Goal: Transaction & Acquisition: Purchase product/service

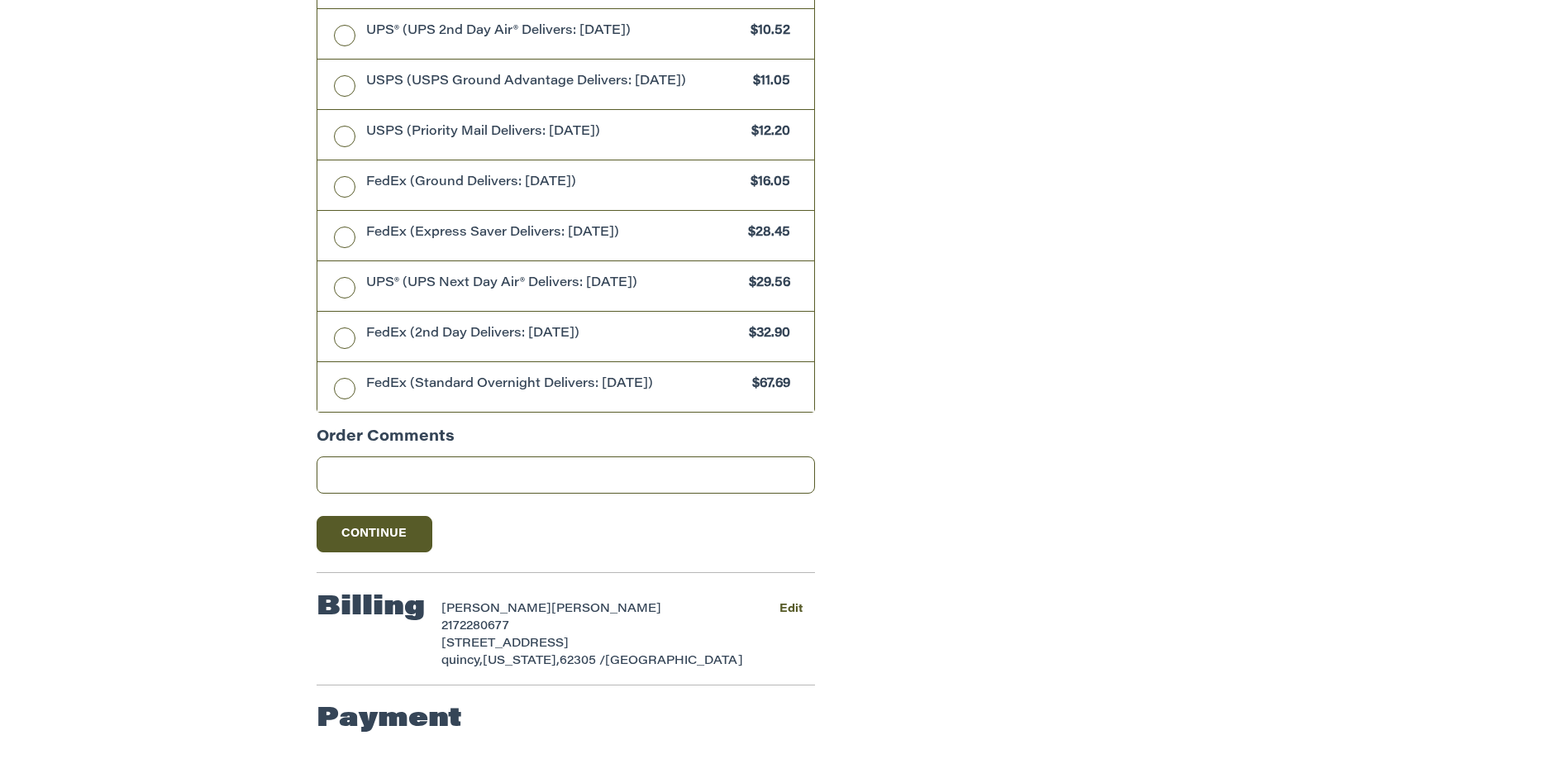
scroll to position [805, 0]
click at [383, 537] on button "Continue" at bounding box center [375, 533] width 116 height 36
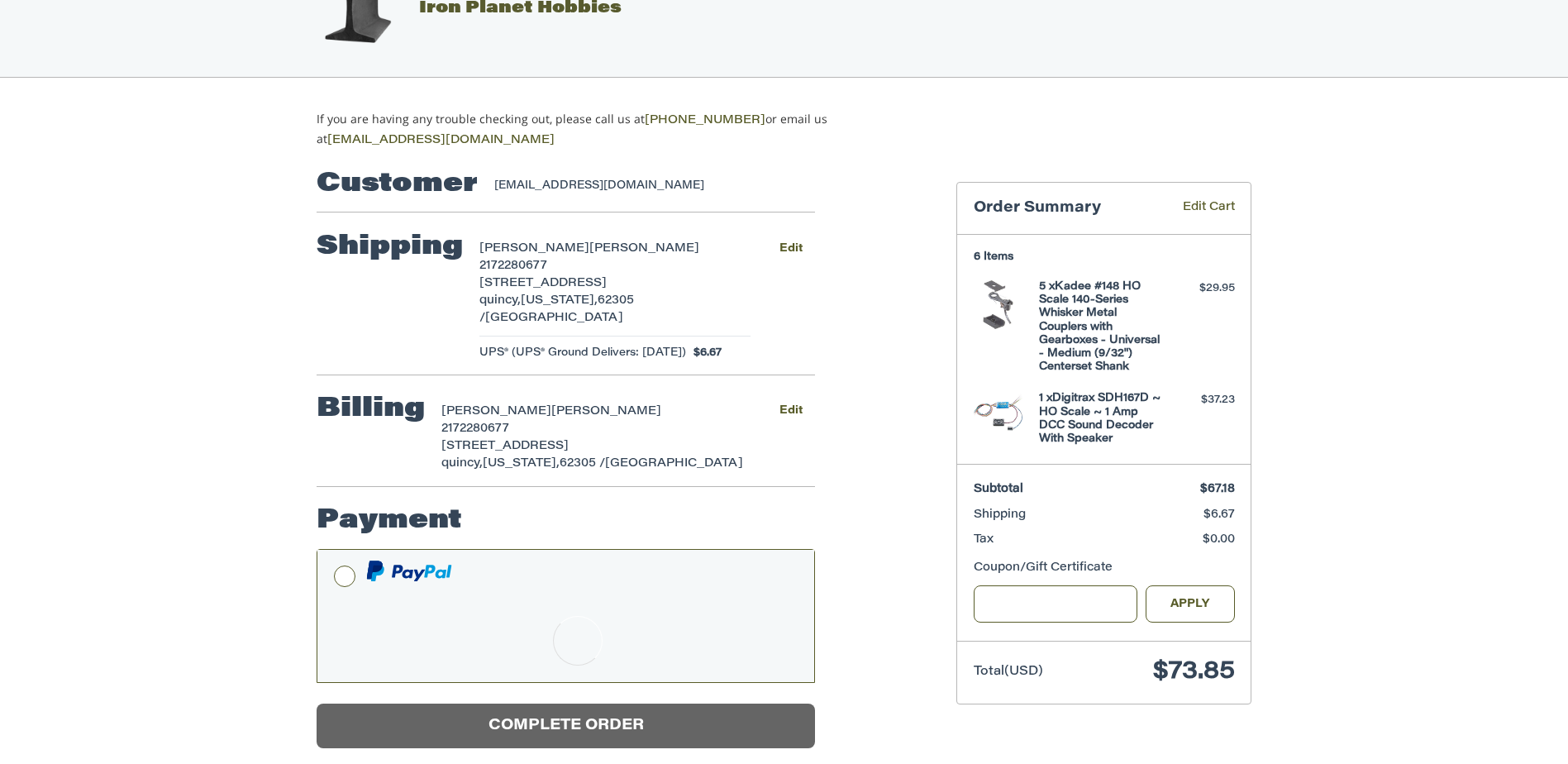
scroll to position [29, 0]
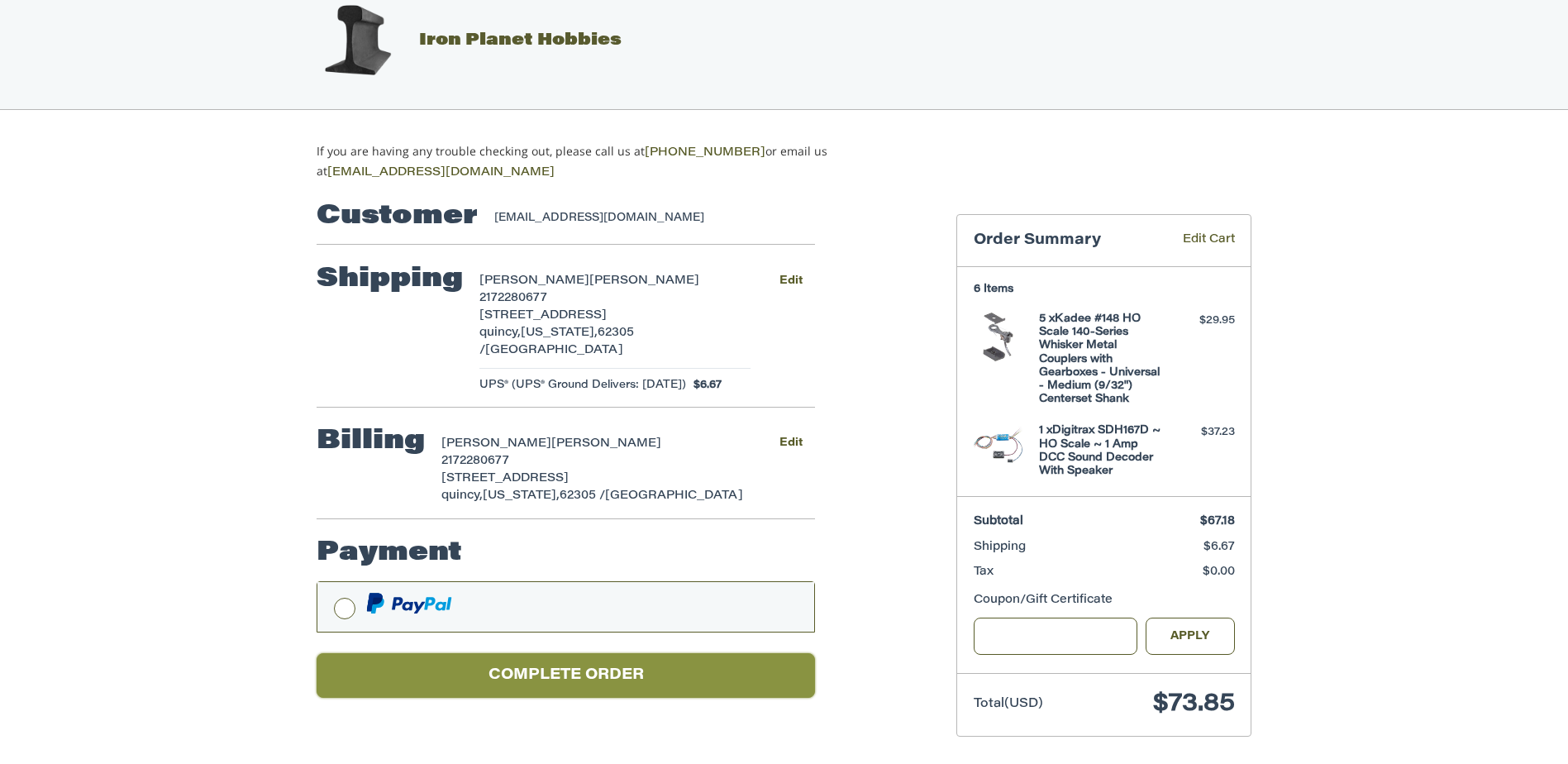
click at [564, 653] on button "Complete order" at bounding box center [566, 676] width 498 height 45
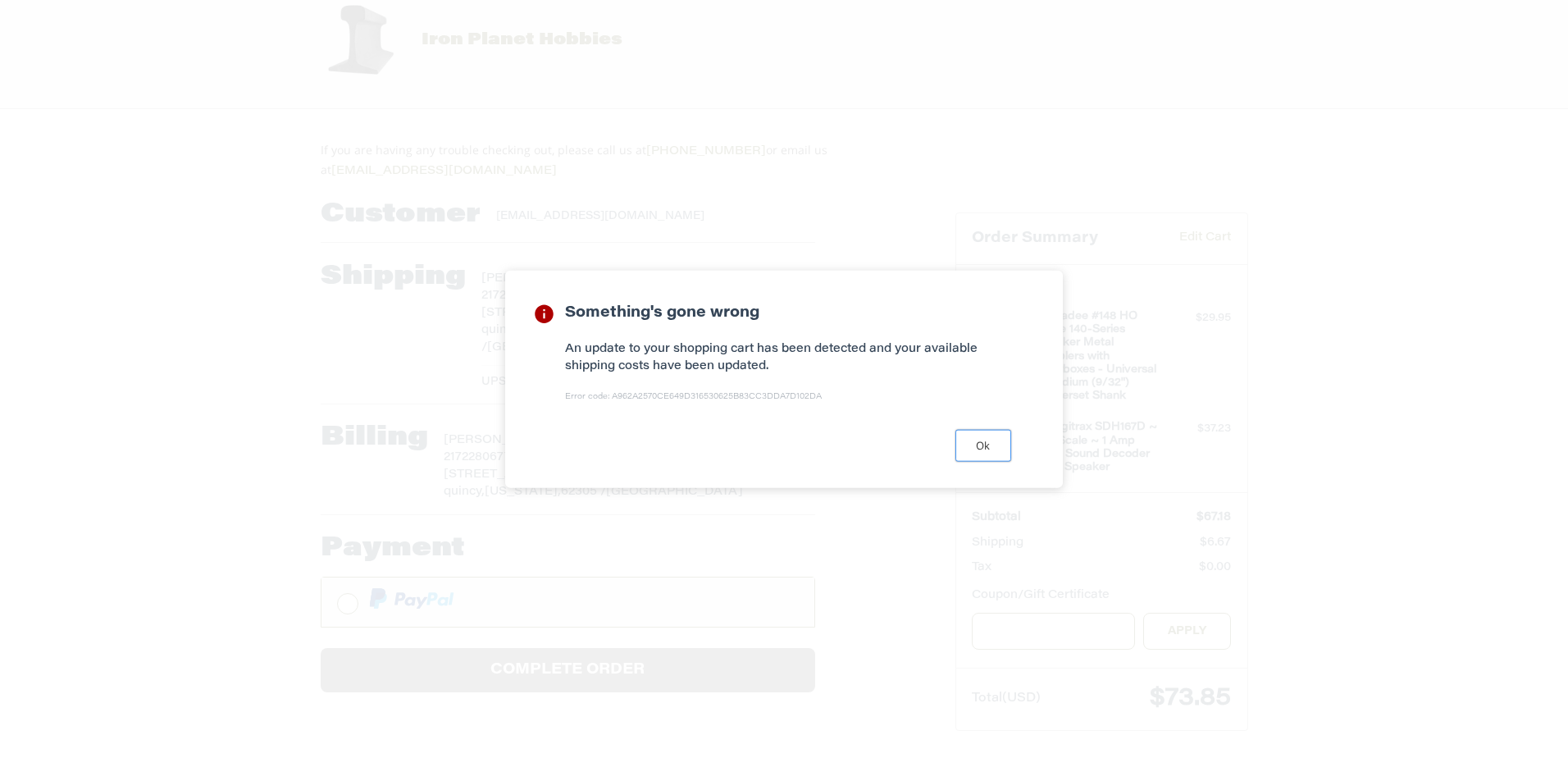
click at [991, 440] on button "Ok" at bounding box center [982, 445] width 56 height 32
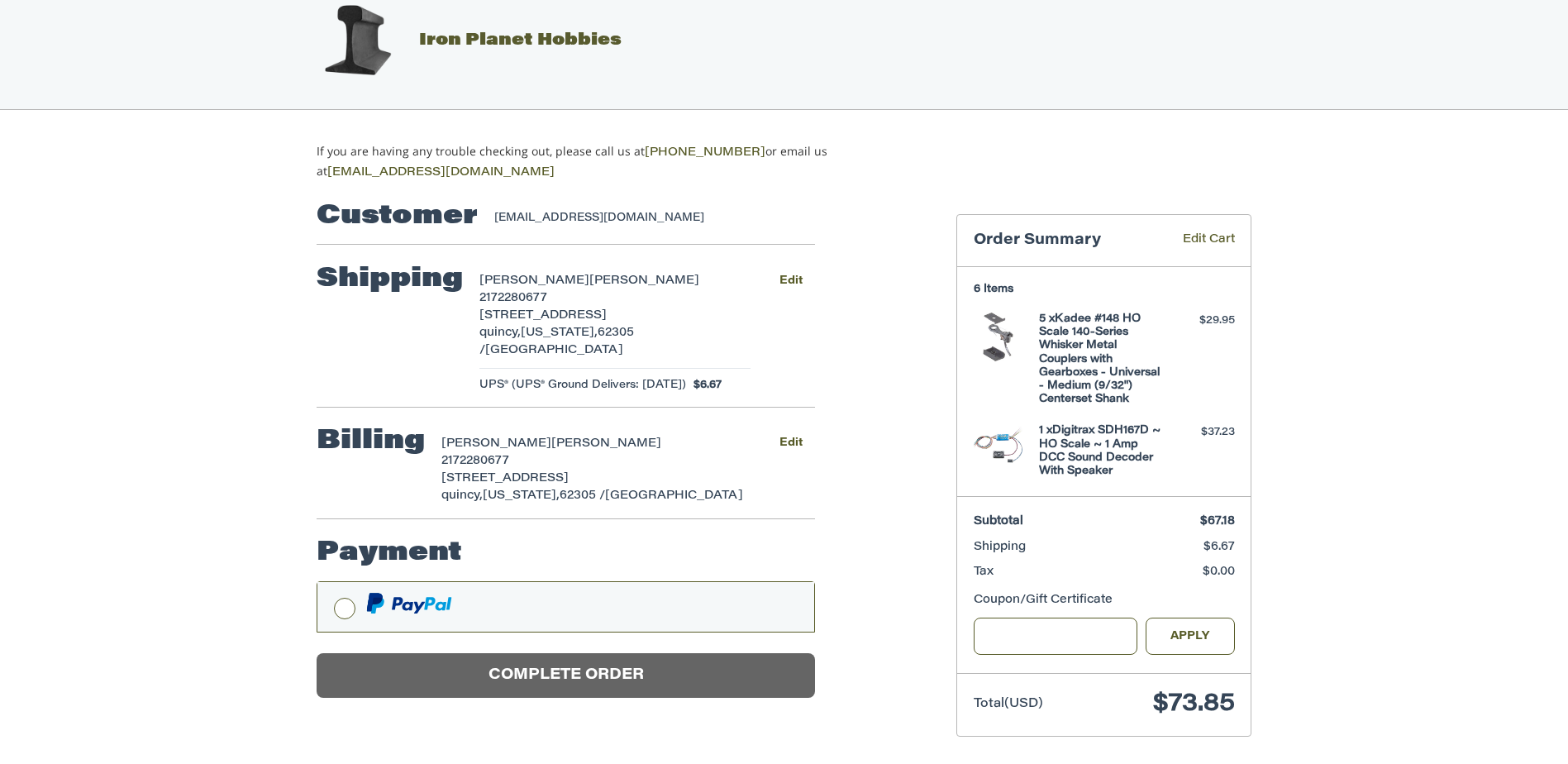
drag, startPoint x: 868, startPoint y: 551, endPoint x: 834, endPoint y: 584, distance: 47.4
click at [864, 558] on ol "Customer [EMAIL_ADDRESS][DOMAIN_NAME] Shipping [PERSON_NAME] 2172280677 [STREET…" at bounding box center [598, 439] width 563 height 516
click at [1205, 231] on link "Edit Cart" at bounding box center [1197, 241] width 76 height 19
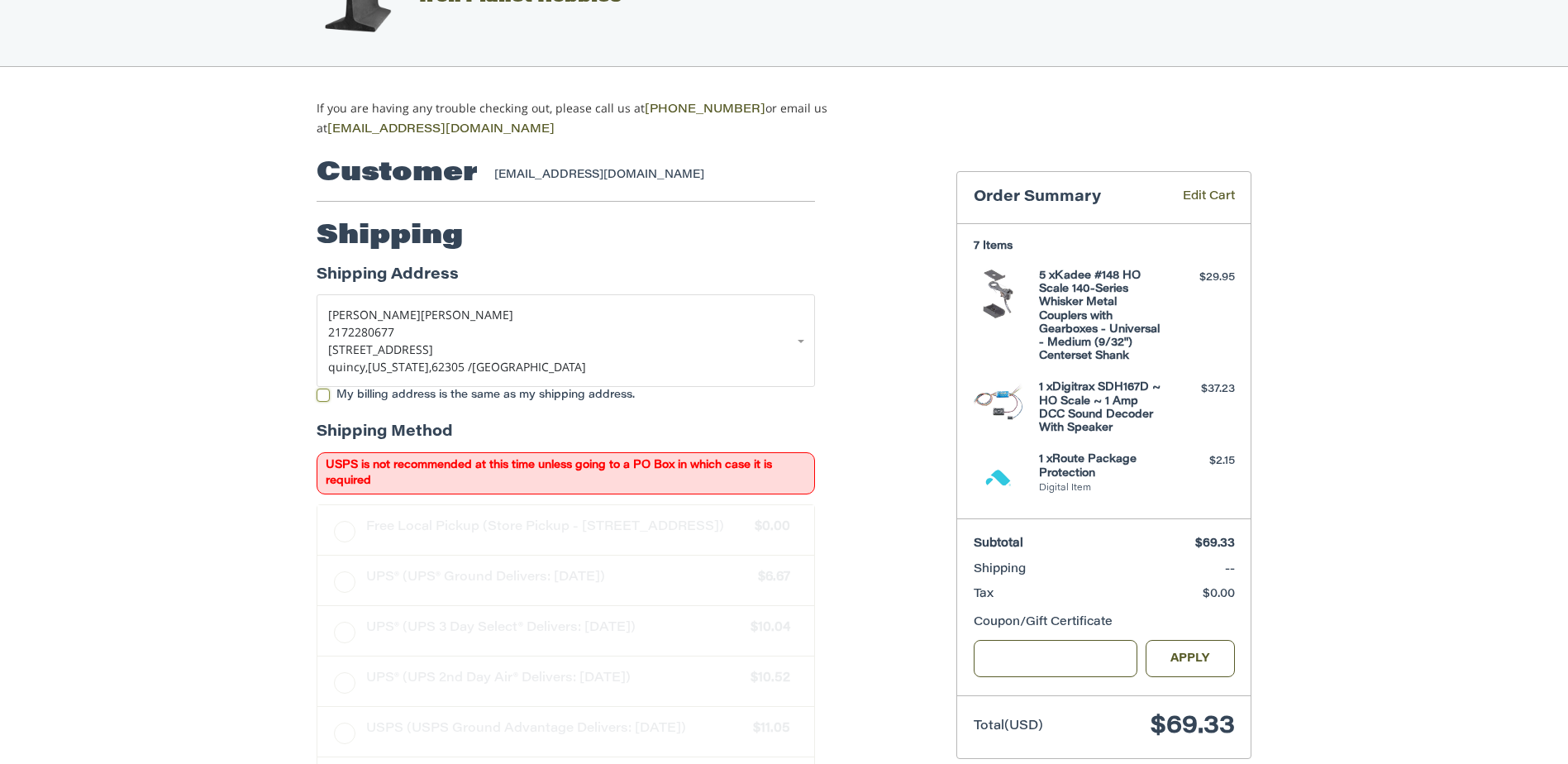
scroll to position [93, 0]
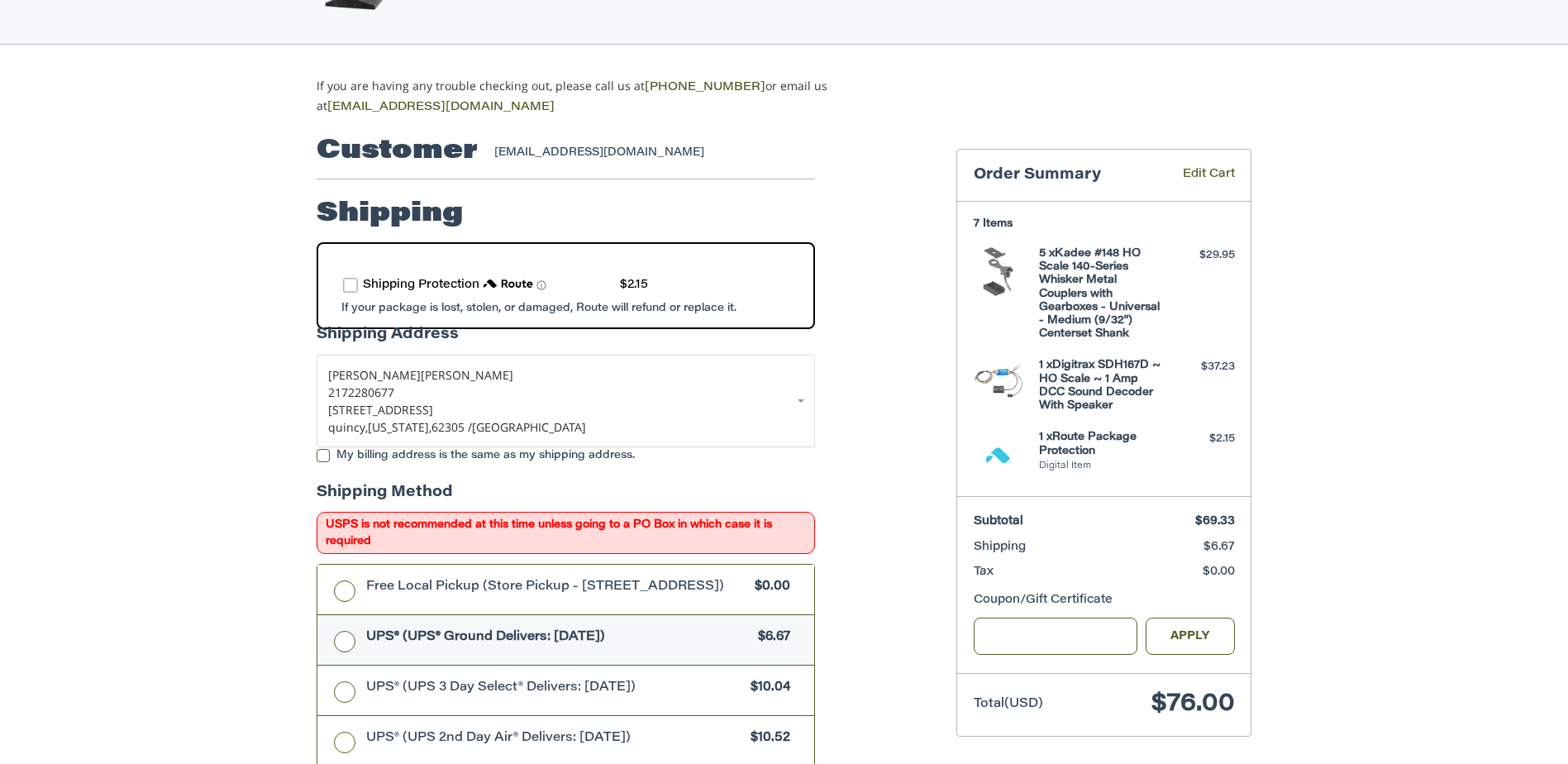
click at [1076, 545] on span "Shipping" at bounding box center [1055, 548] width 163 height 18
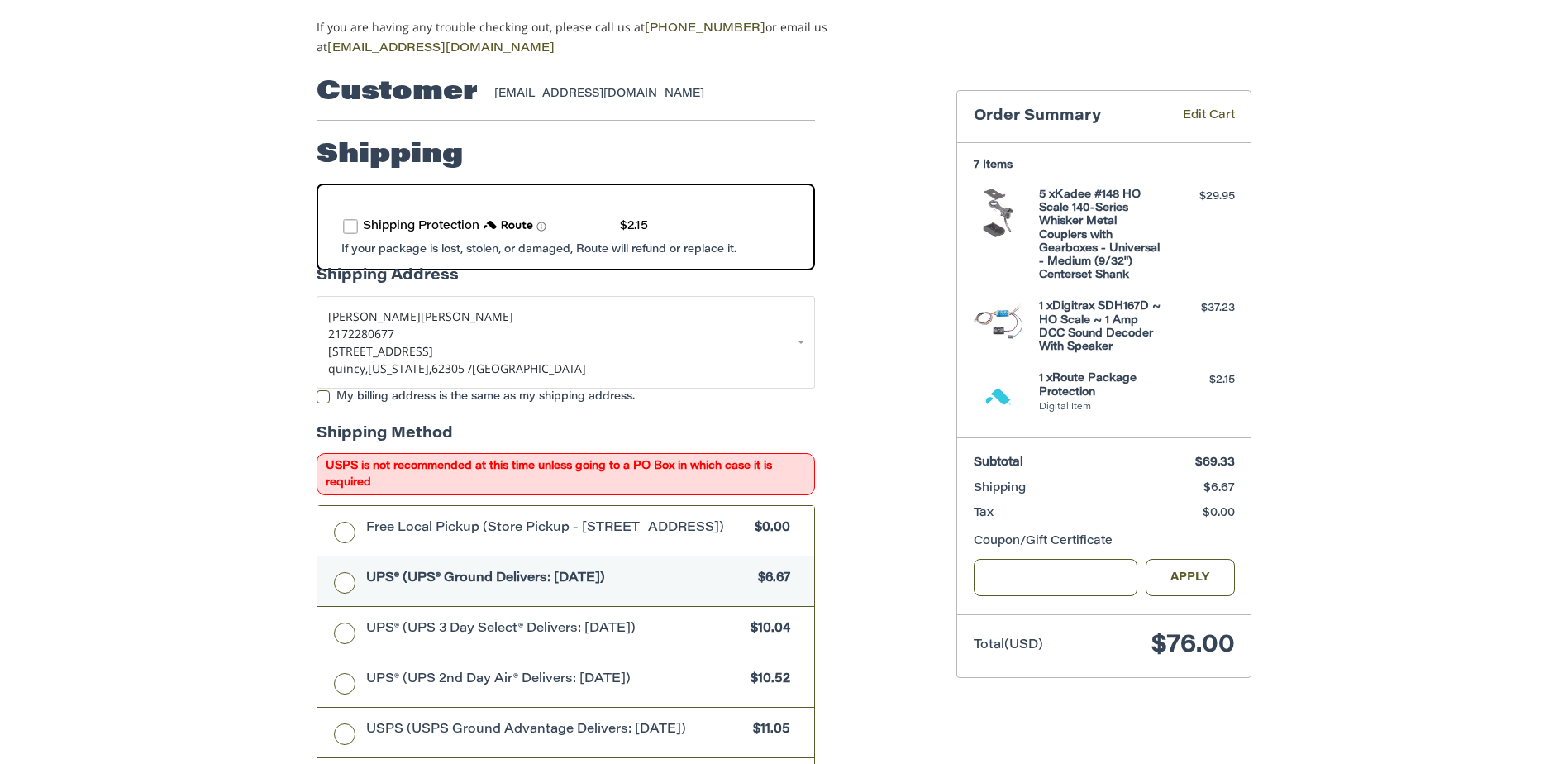
scroll to position [507, 0]
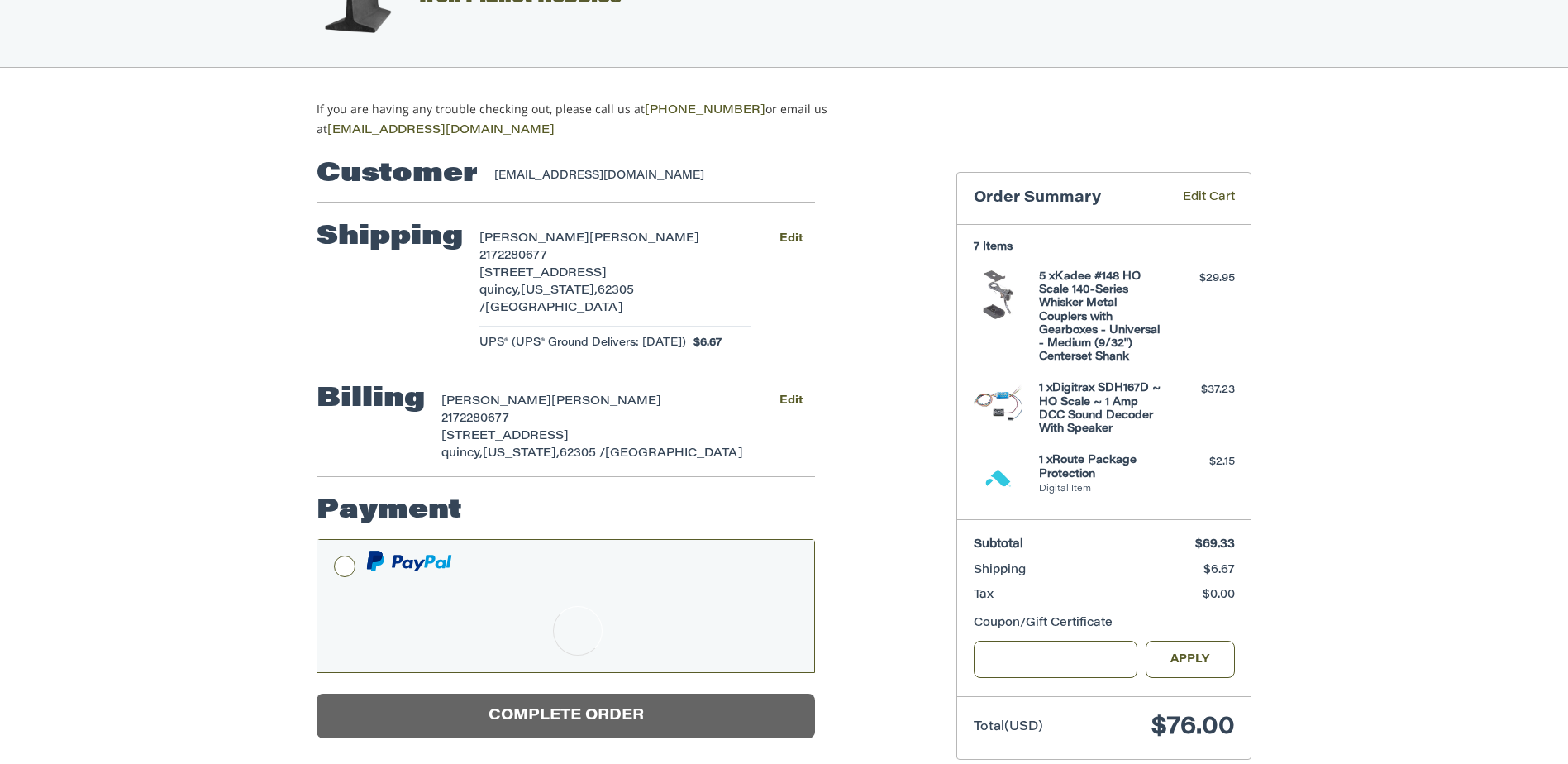
scroll to position [93, 0]
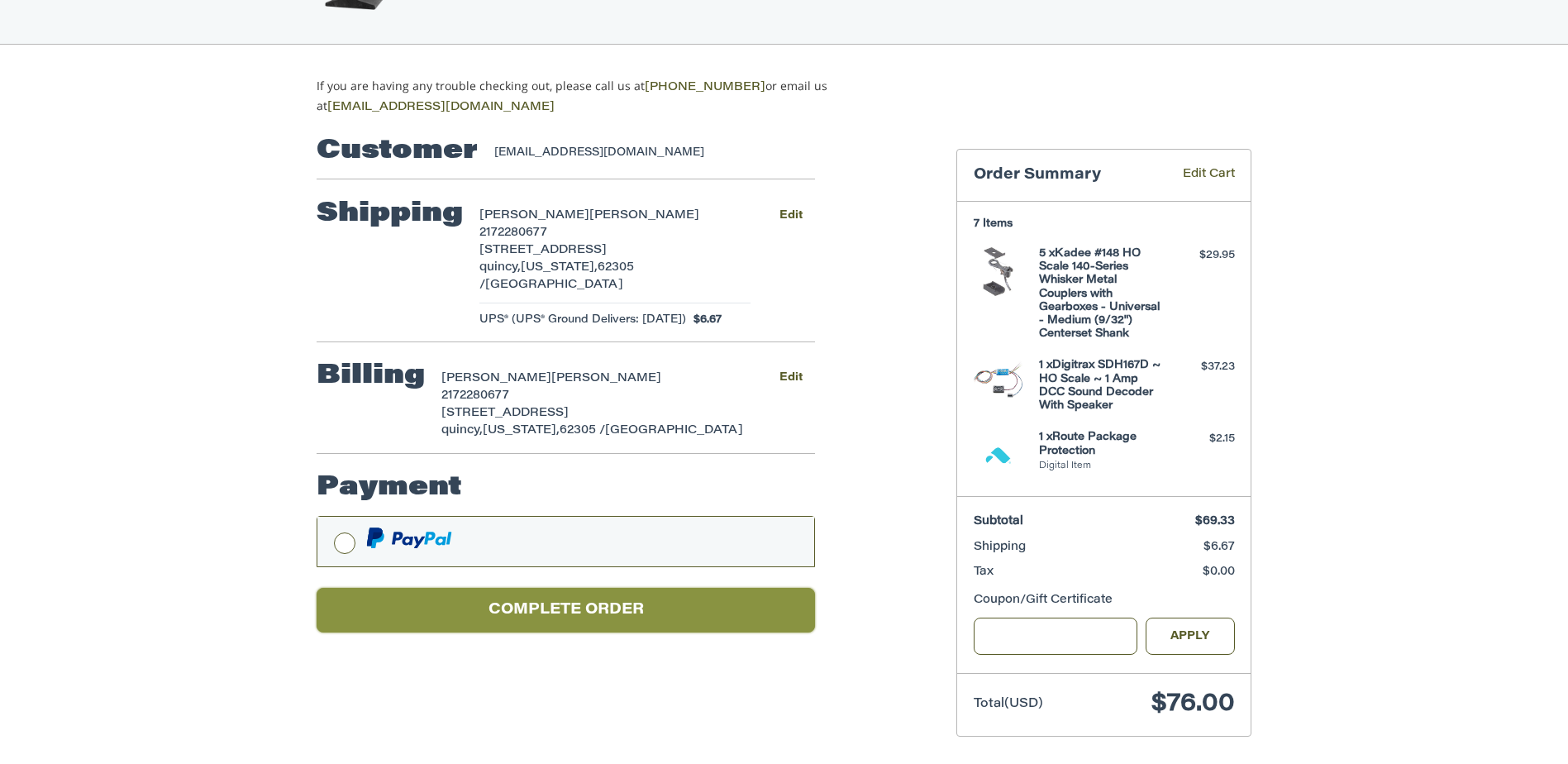
click at [580, 588] on button "Complete order" at bounding box center [566, 611] width 498 height 45
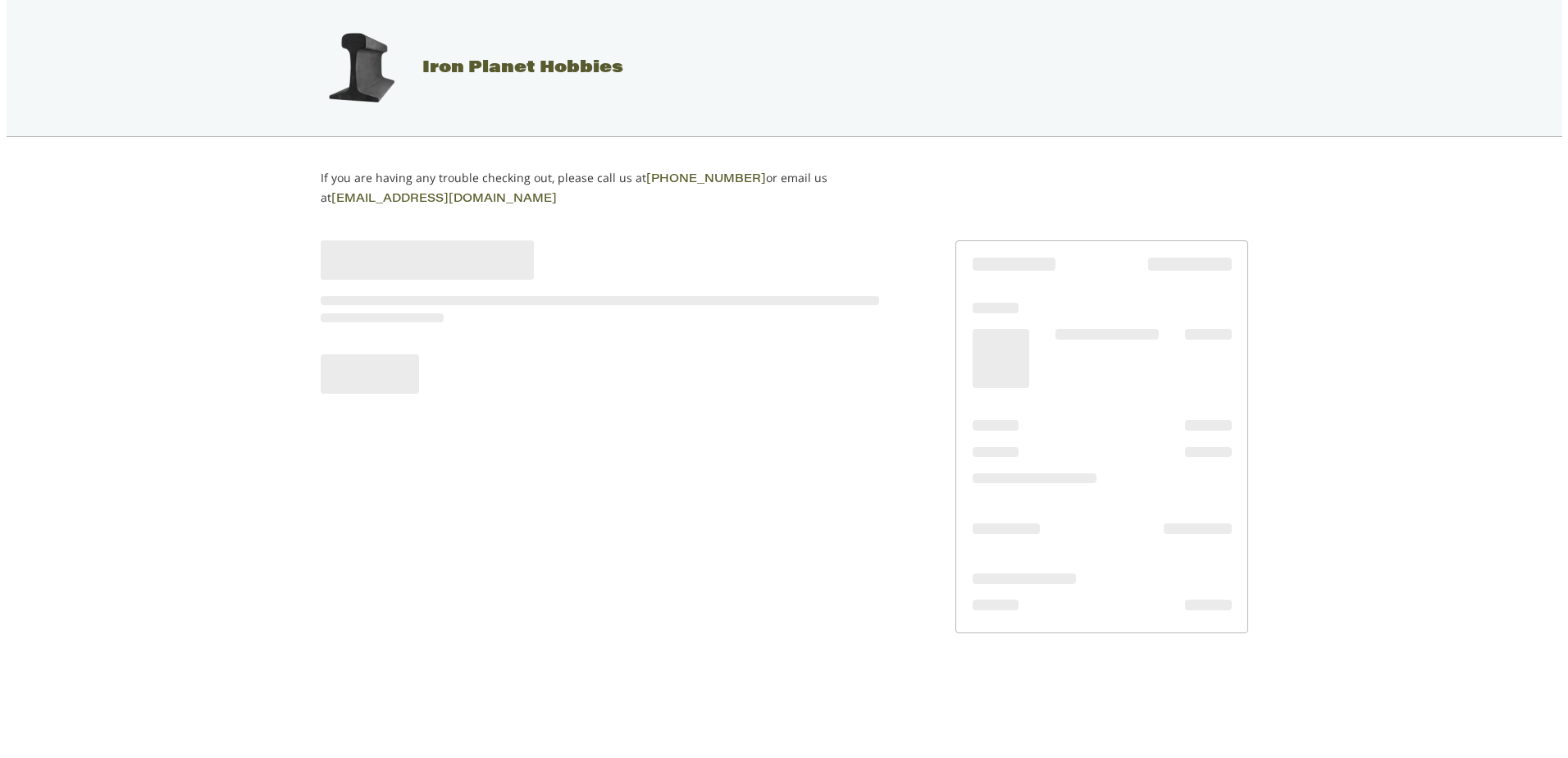
scroll to position [0, 0]
